Goal: Transaction & Acquisition: Purchase product/service

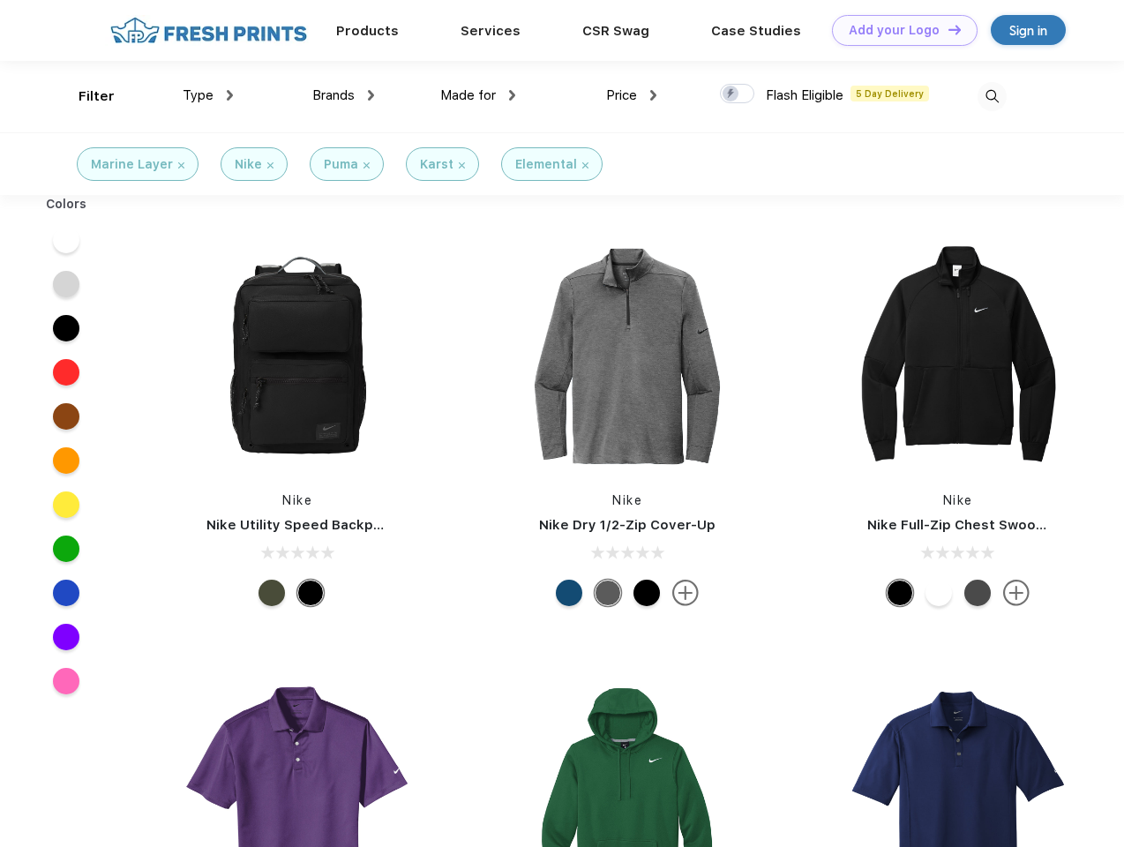
click at [898, 30] on link "Add your Logo Design Tool" at bounding box center [905, 30] width 146 height 31
click at [0, 0] on div "Design Tool" at bounding box center [0, 0] width 0 height 0
click at [946, 29] on link "Add your Logo Design Tool" at bounding box center [905, 30] width 146 height 31
click at [85, 96] on div "Filter" at bounding box center [97, 96] width 36 height 20
click at [208, 95] on span "Type" at bounding box center [198, 95] width 31 height 16
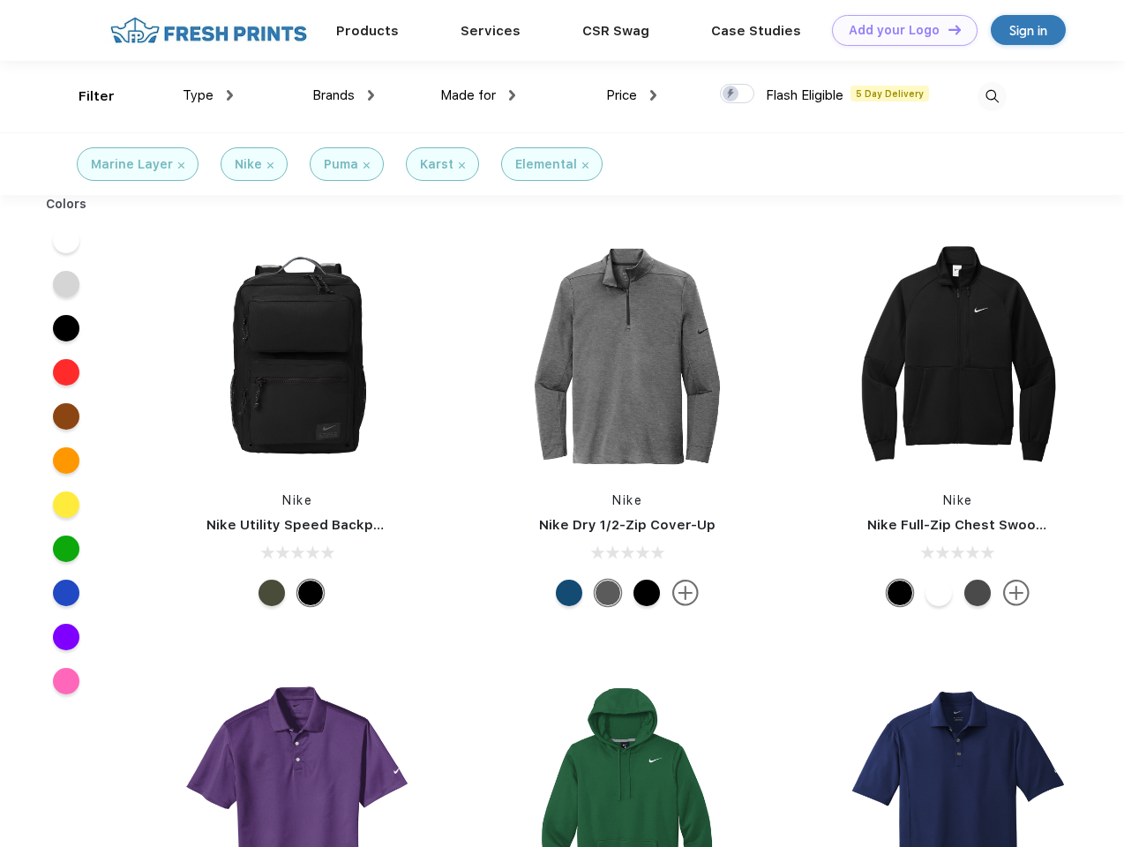
click at [343, 95] on span "Brands" at bounding box center [333, 95] width 42 height 16
click at [478, 95] on span "Made for" at bounding box center [468, 95] width 56 height 16
click at [632, 95] on span "Price" at bounding box center [621, 95] width 31 height 16
click at [737, 94] on div at bounding box center [737, 93] width 34 height 19
click at [731, 94] on input "checkbox" at bounding box center [725, 88] width 11 height 11
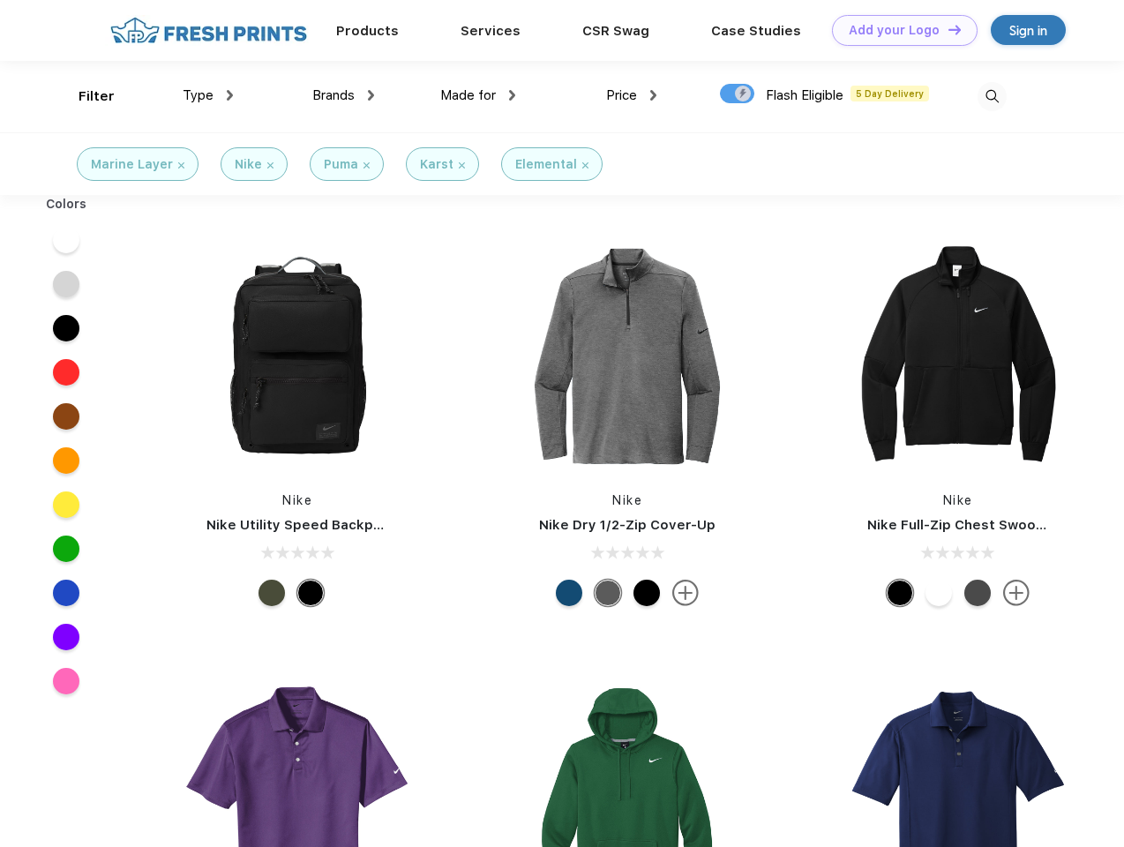
click at [991, 96] on img at bounding box center [991, 96] width 29 height 29
